Goal: Navigation & Orientation: Find specific page/section

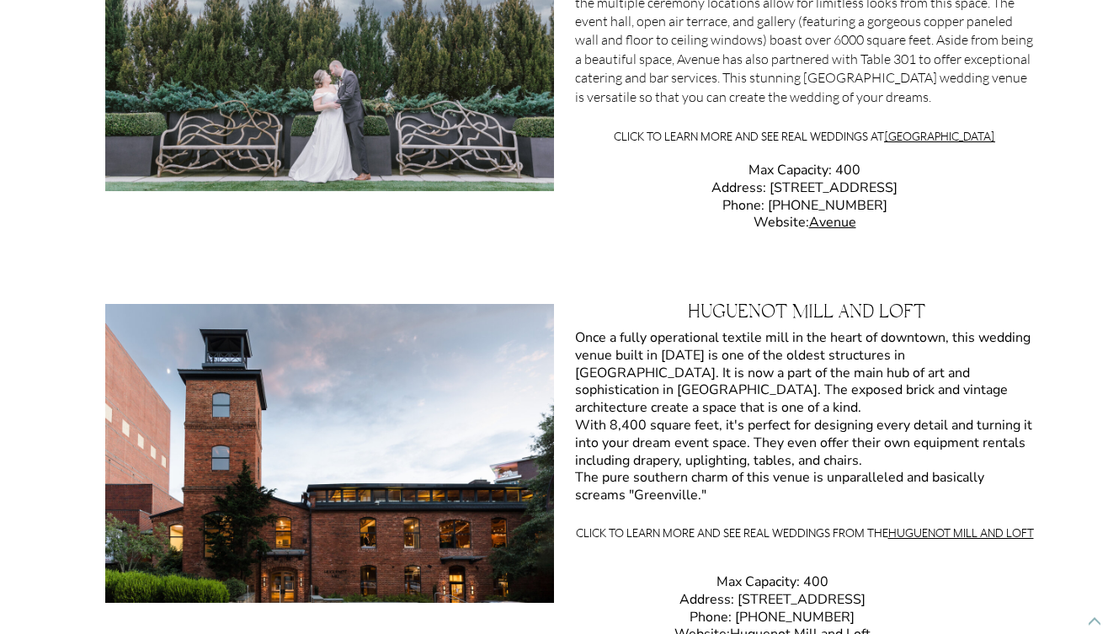
scroll to position [2395, 0]
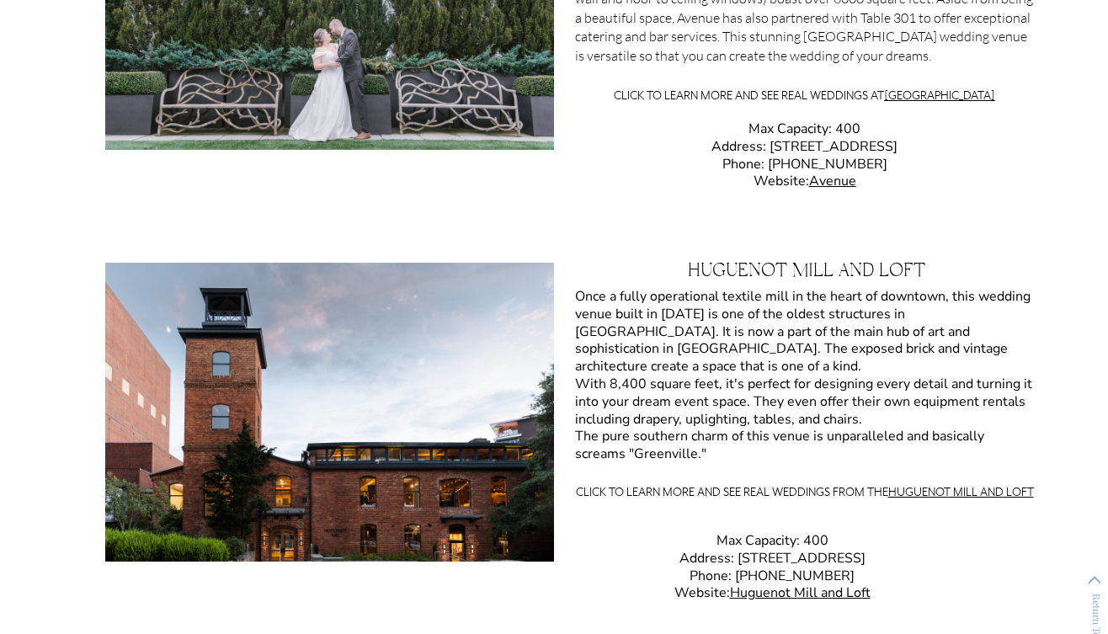
click at [408, 381] on div at bounding box center [329, 412] width 449 height 299
click at [189, 381] on div at bounding box center [329, 412] width 449 height 299
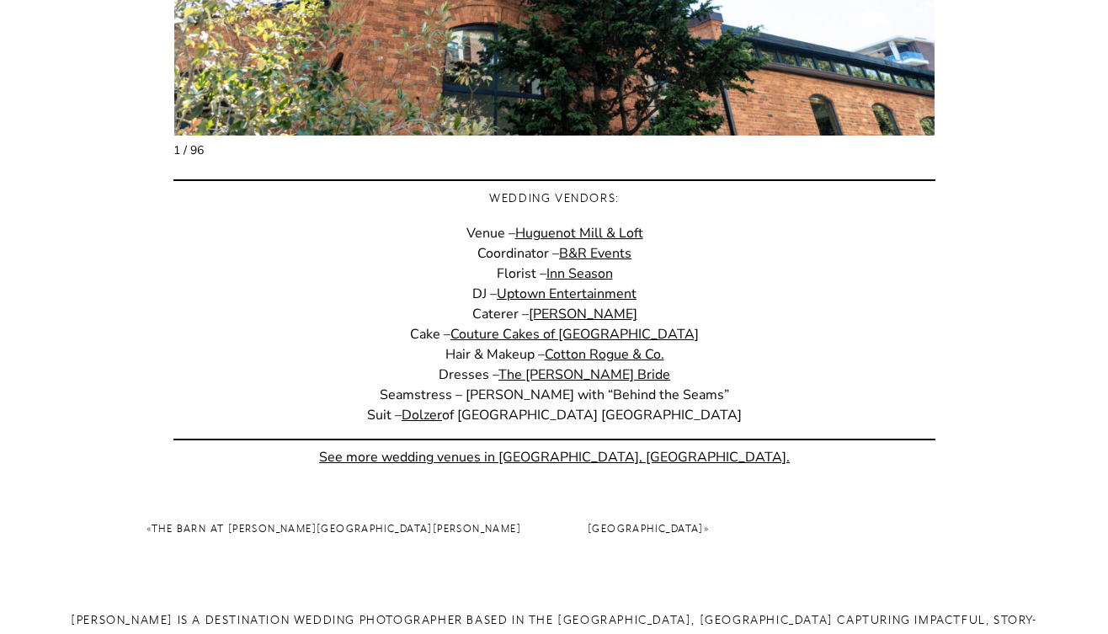
scroll to position [1150, 0]
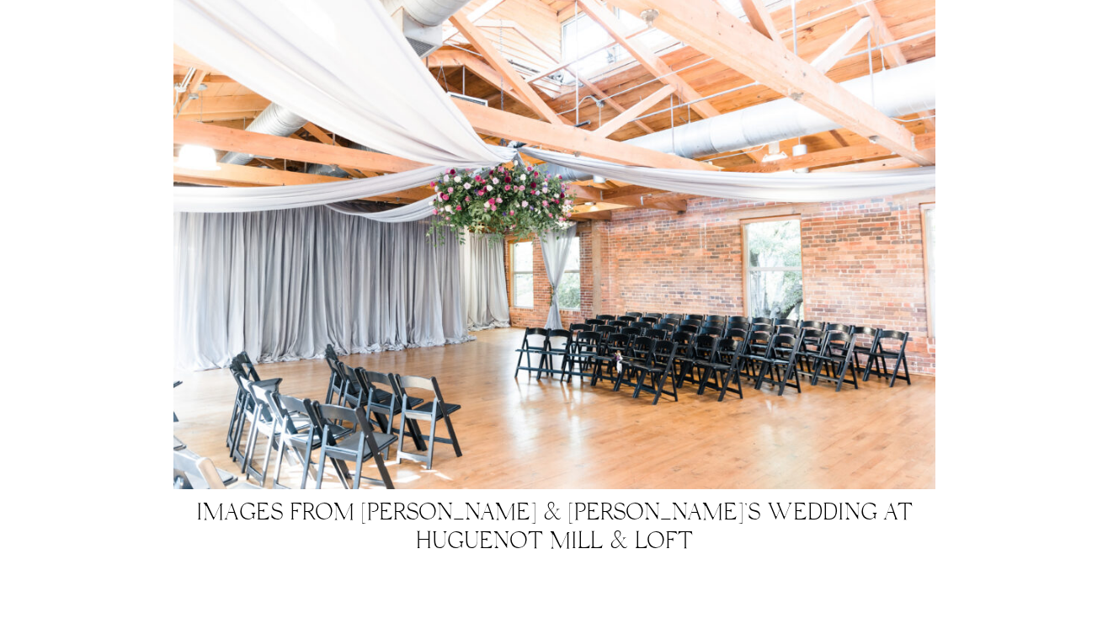
scroll to position [752, 0]
